Goal: Navigation & Orientation: Go to known website

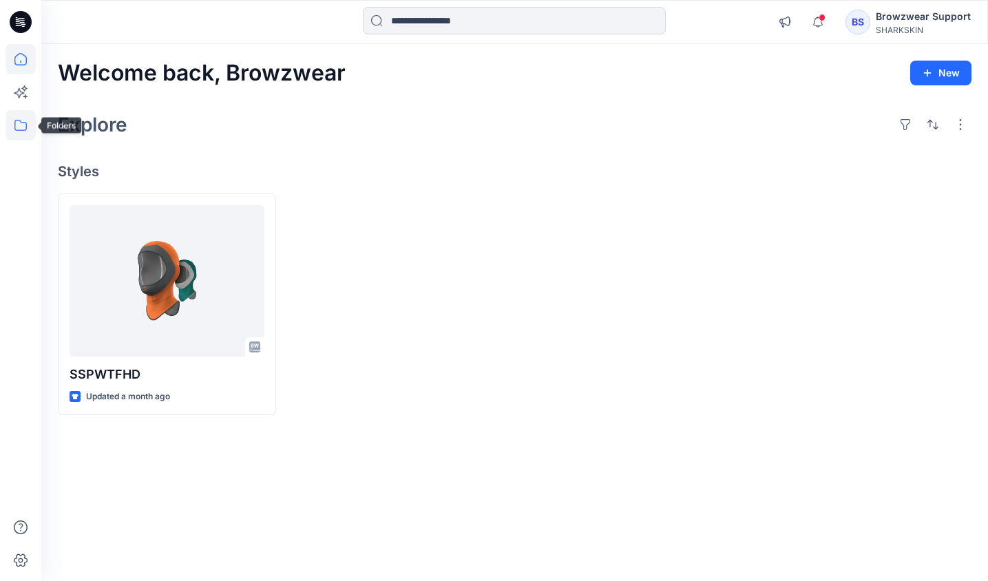
click at [17, 124] on icon at bounding box center [21, 125] width 30 height 30
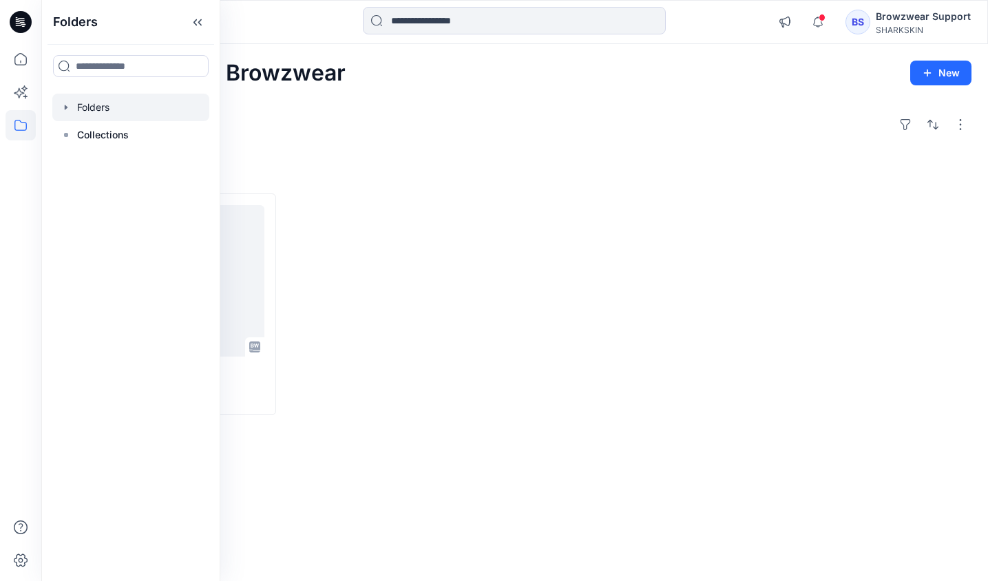
click at [112, 109] on div at bounding box center [130, 108] width 157 height 28
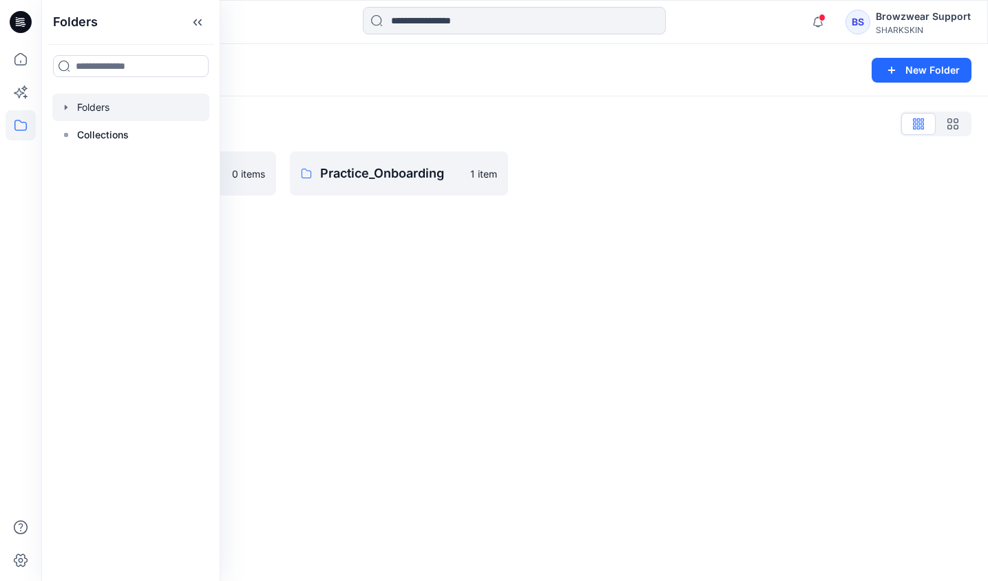
click at [493, 121] on div "Folders List" at bounding box center [515, 124] width 914 height 22
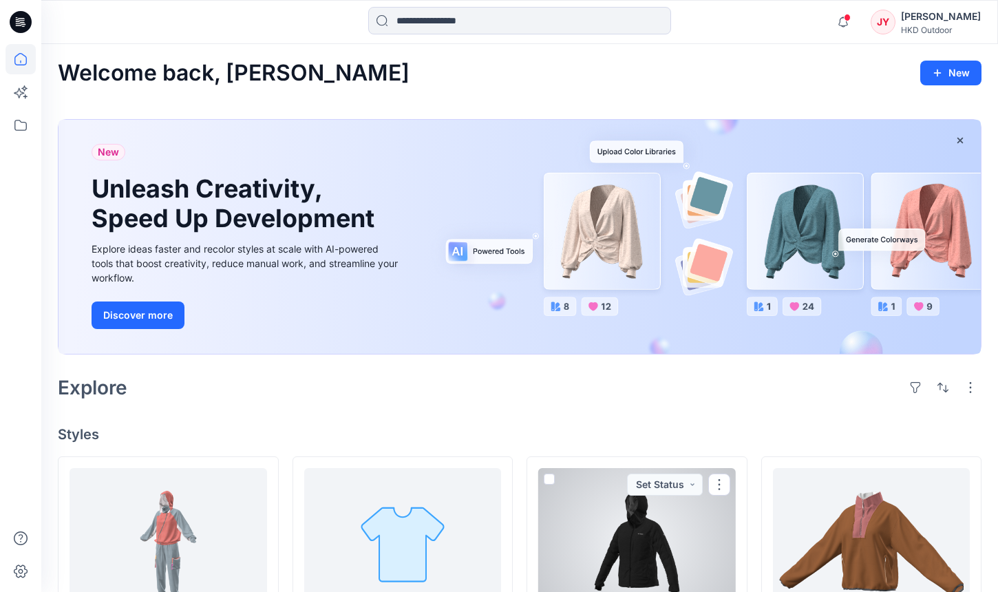
scroll to position [349, 0]
